Goal: Task Accomplishment & Management: Complete application form

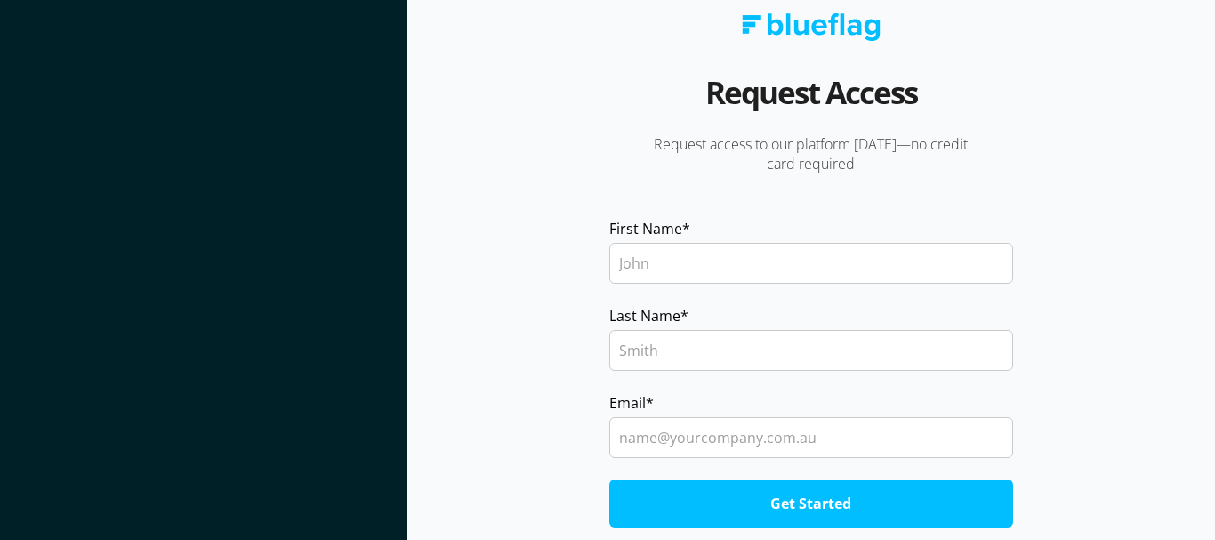
click at [661, 261] on input "First Name *" at bounding box center [811, 263] width 404 height 41
type input "Sarfaraz"
type input "Jamal"
type input "sarfaraz.w.jamal@gmail.com"
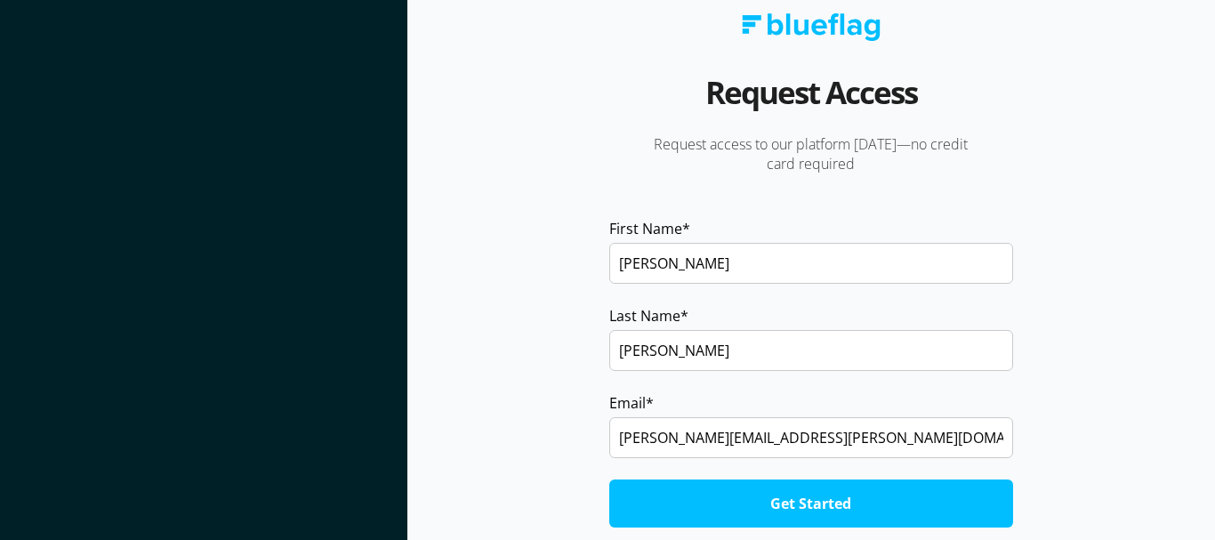
click at [745, 502] on input "Get Started" at bounding box center [811, 503] width 404 height 48
